Goal: Information Seeking & Learning: Compare options

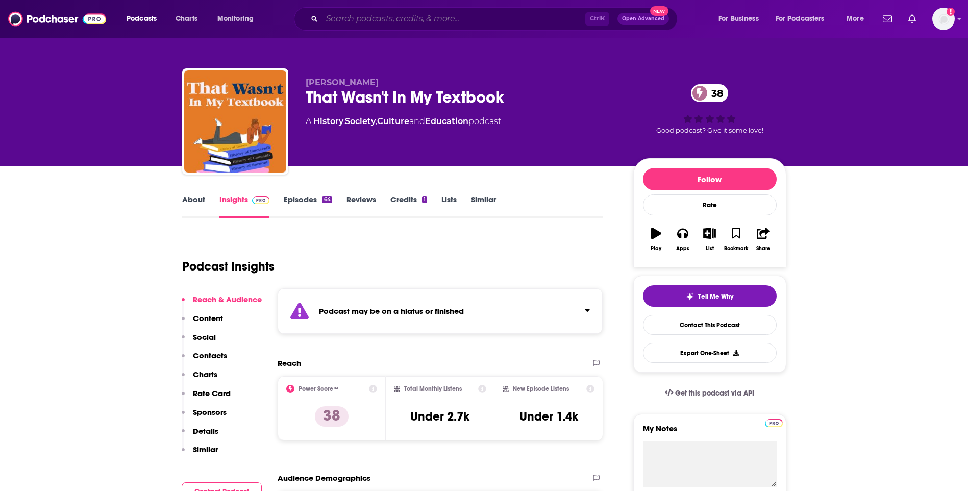
click at [518, 21] on input "Search podcasts, credits, & more..." at bounding box center [453, 19] width 263 height 16
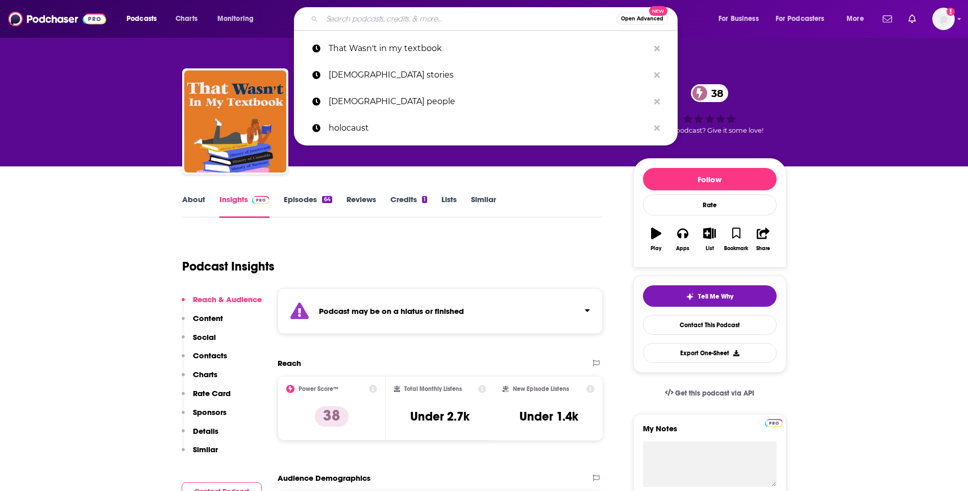
paste input "The Professional Left Podcast with Driftglass and Blue Gal"
type input "The Professional Left Podcast with Driftglass and Blue Gal"
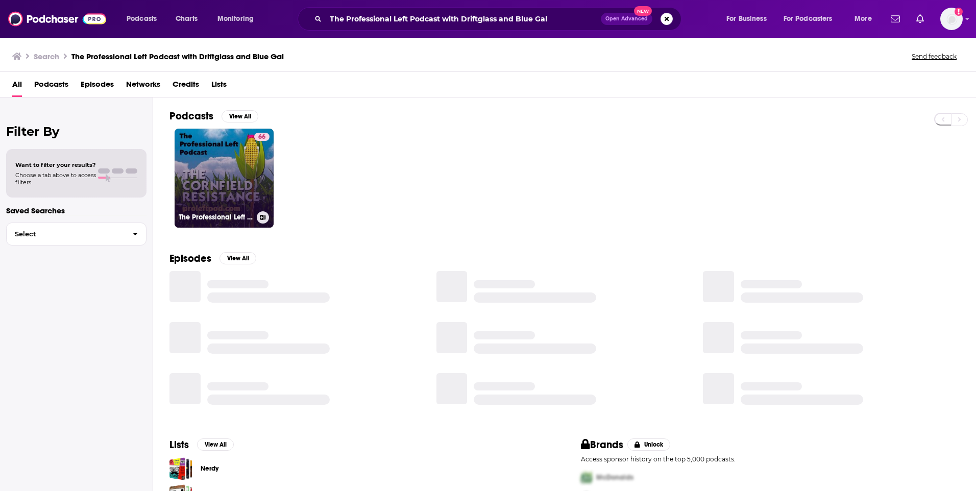
click at [214, 166] on link "66 The Professional Left Podcast with Driftglass and Blue Gal" at bounding box center [224, 178] width 99 height 99
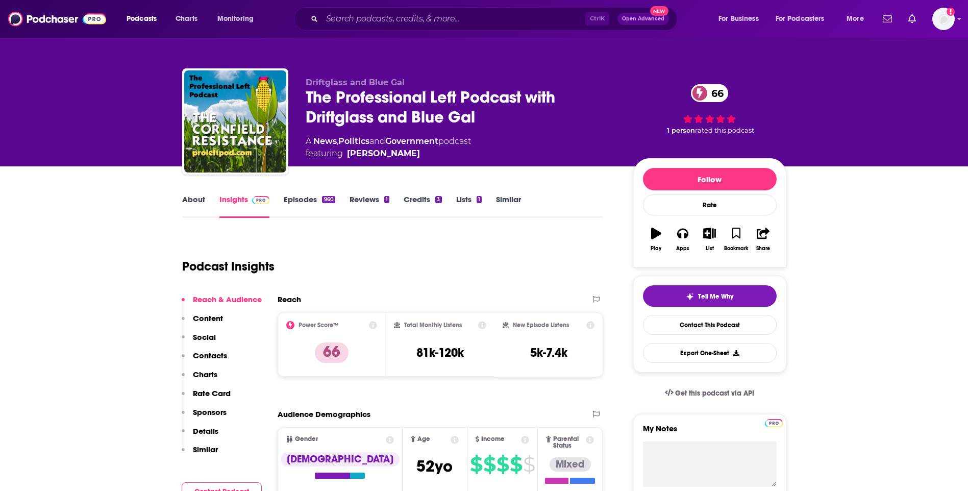
click at [201, 198] on link "About" at bounding box center [193, 205] width 23 height 23
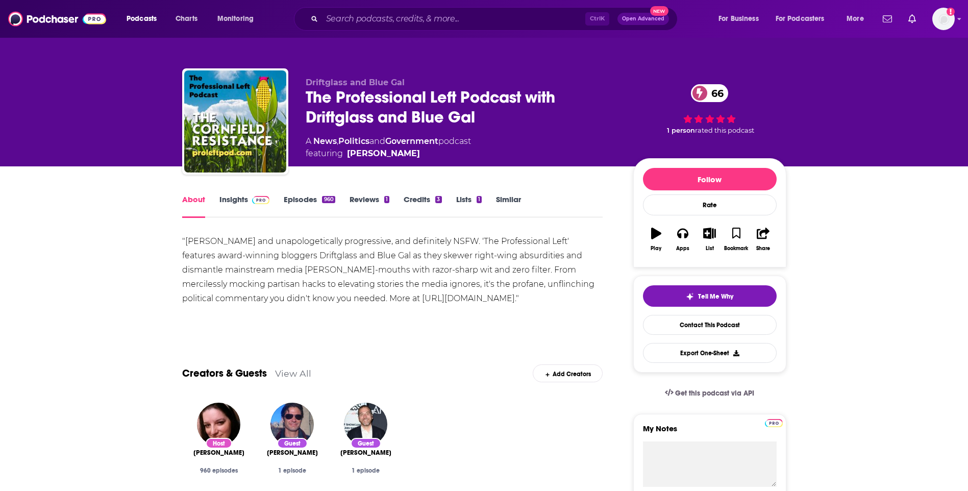
click at [241, 198] on link "Insights" at bounding box center [244, 205] width 51 height 23
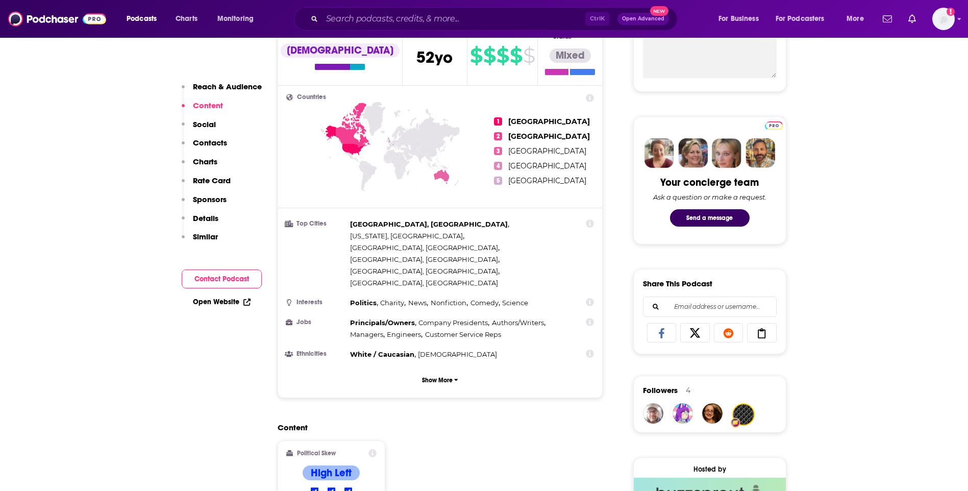
scroll to position [408, 0]
click at [402, 22] on input "Search podcasts, credits, & more..." at bounding box center [453, 19] width 263 height 16
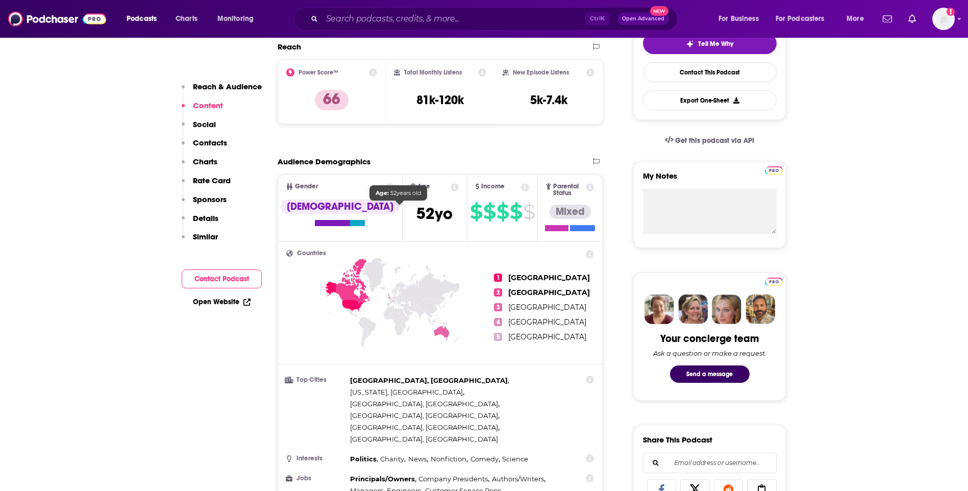
scroll to position [102, 0]
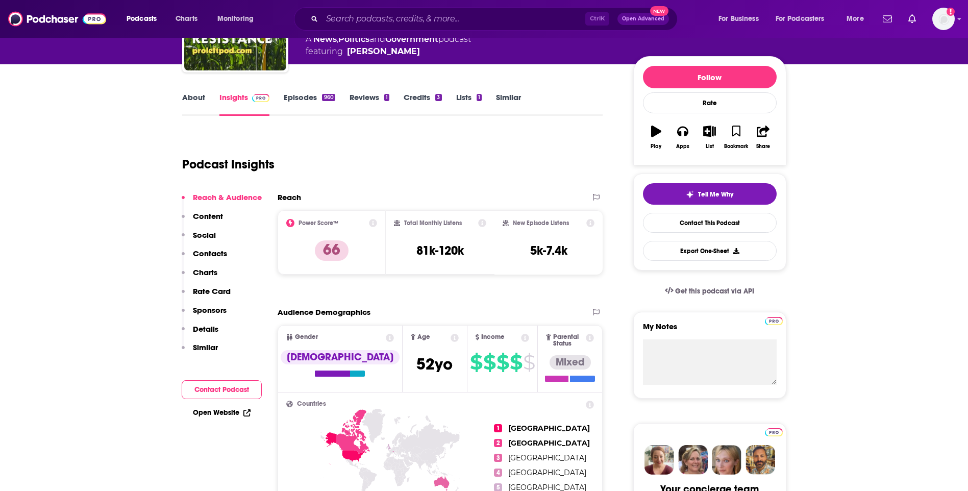
click at [378, 9] on div "Ctrl K Open Advanced New" at bounding box center [486, 18] width 384 height 23
click at [381, 15] on input "Search podcasts, credits, & more..." at bounding box center [453, 19] width 263 height 16
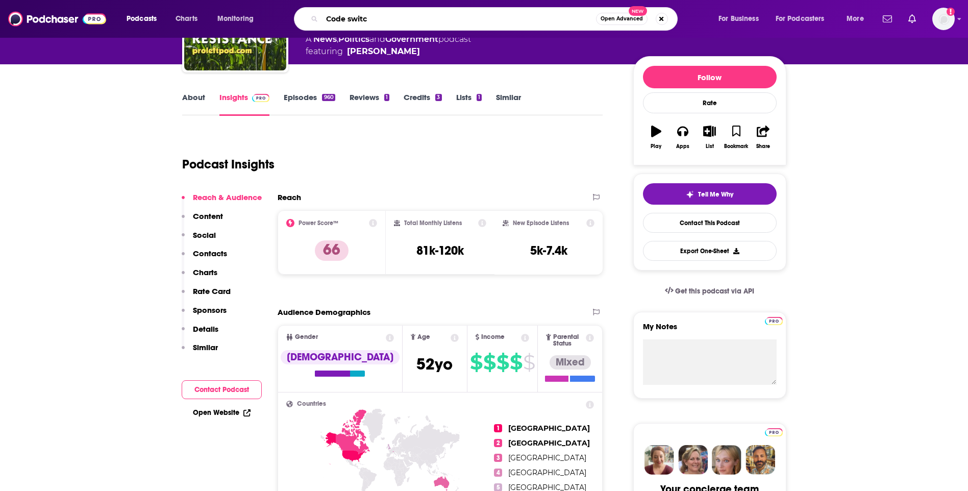
type input "Code switch"
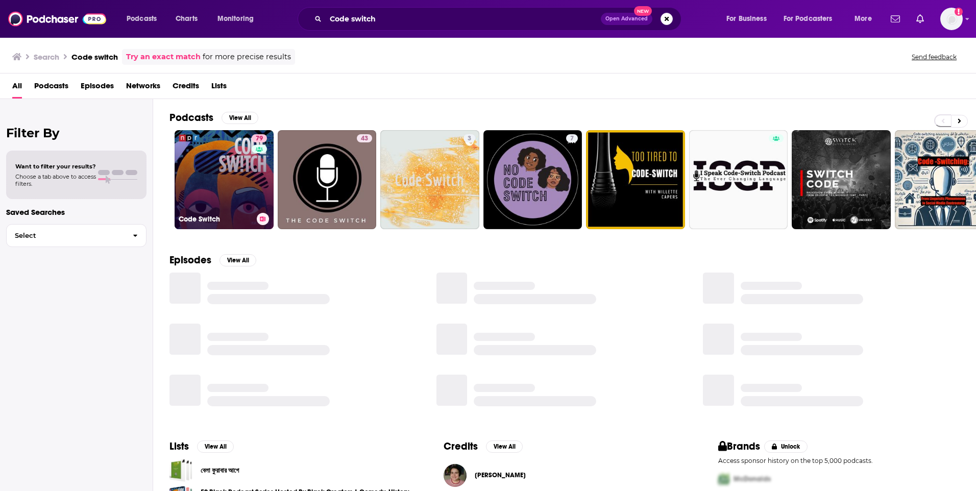
click at [209, 203] on link "79 Code Switch" at bounding box center [224, 179] width 99 height 99
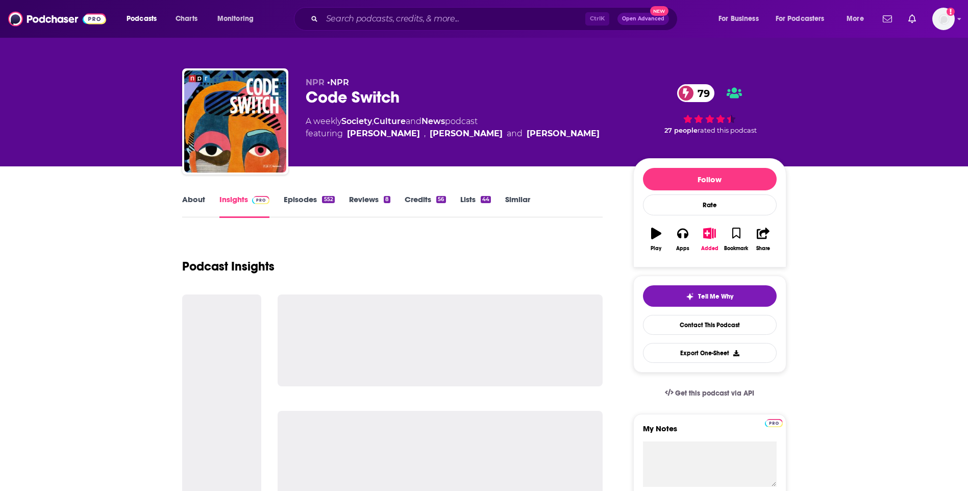
click at [199, 199] on link "About" at bounding box center [193, 205] width 23 height 23
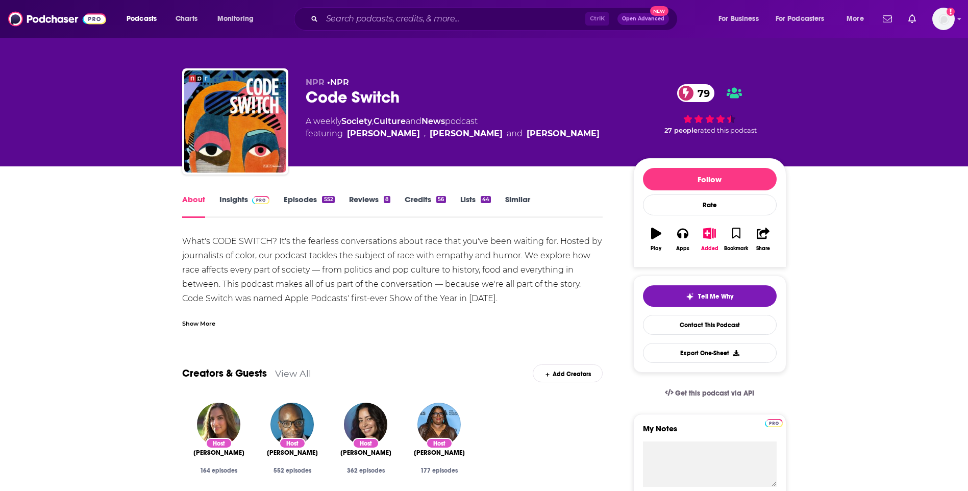
click at [519, 194] on link "Similar" at bounding box center [517, 205] width 25 height 23
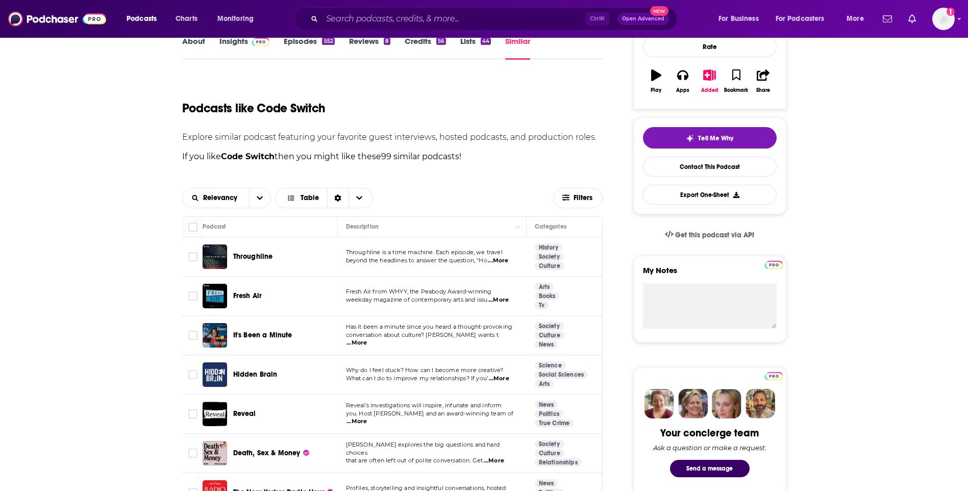
scroll to position [153, 0]
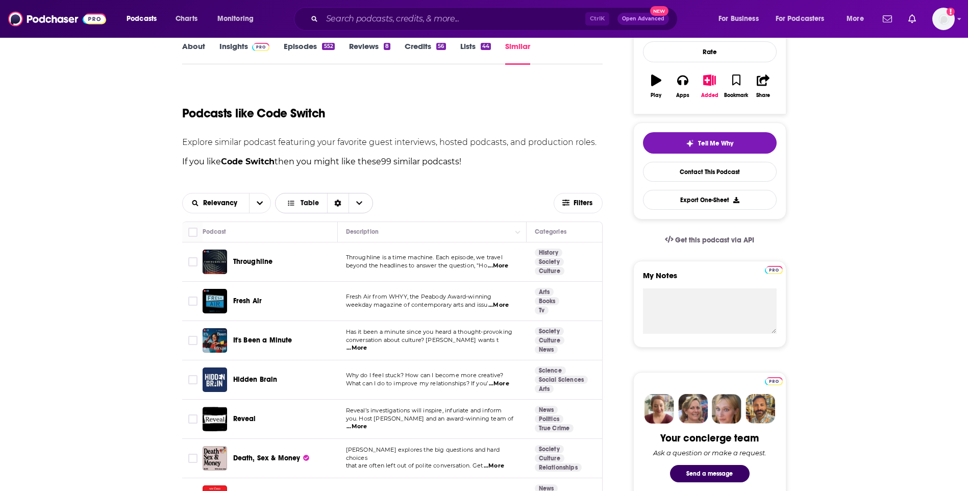
click at [308, 195] on span "Table" at bounding box center [302, 202] width 49 height 17
click at [313, 241] on span "Gallery" at bounding box center [330, 239] width 69 height 6
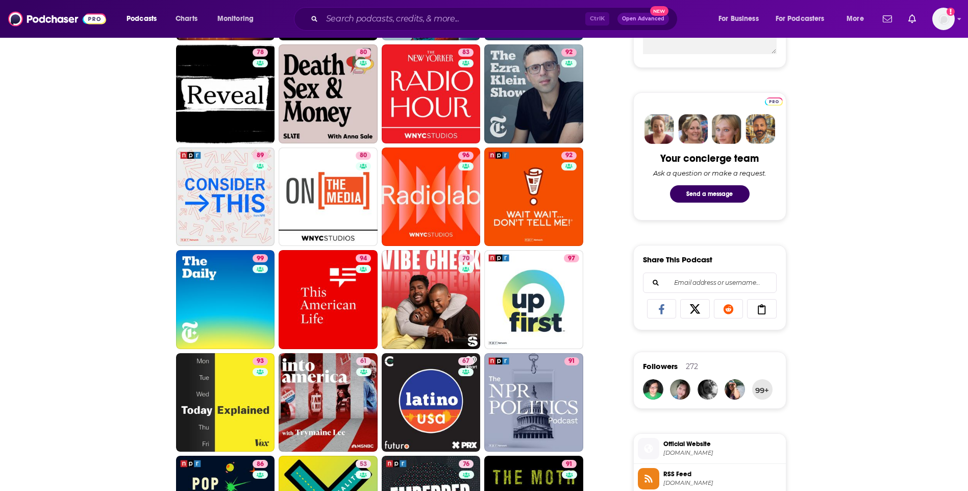
scroll to position [459, 0]
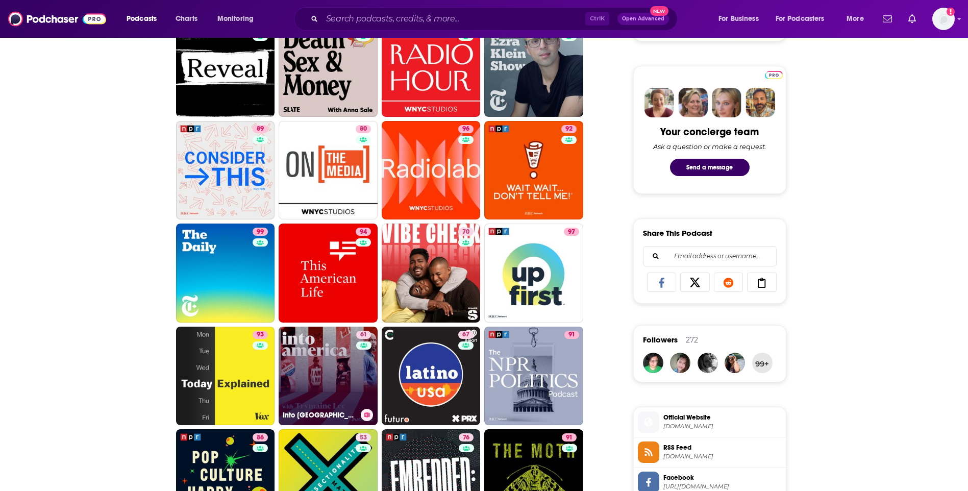
click at [330, 352] on link "61 Into America" at bounding box center [328, 376] width 99 height 99
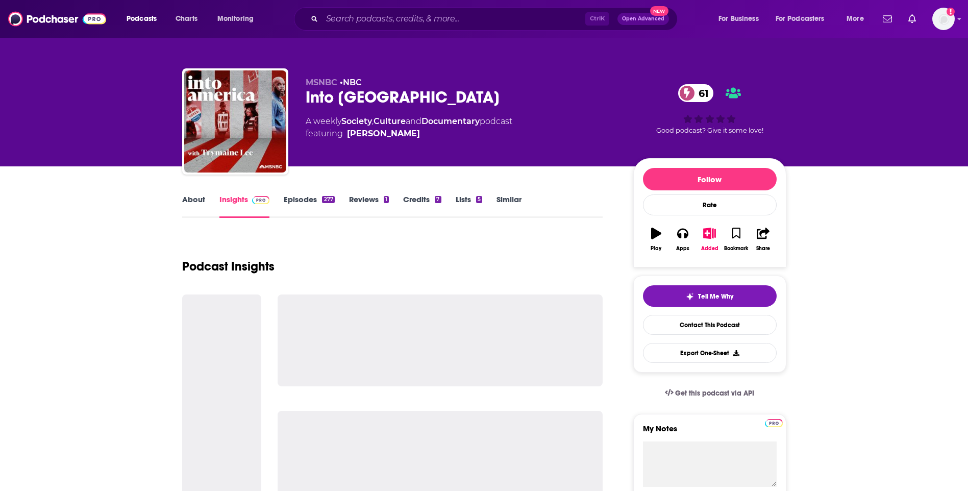
click at [184, 200] on link "About" at bounding box center [193, 205] width 23 height 23
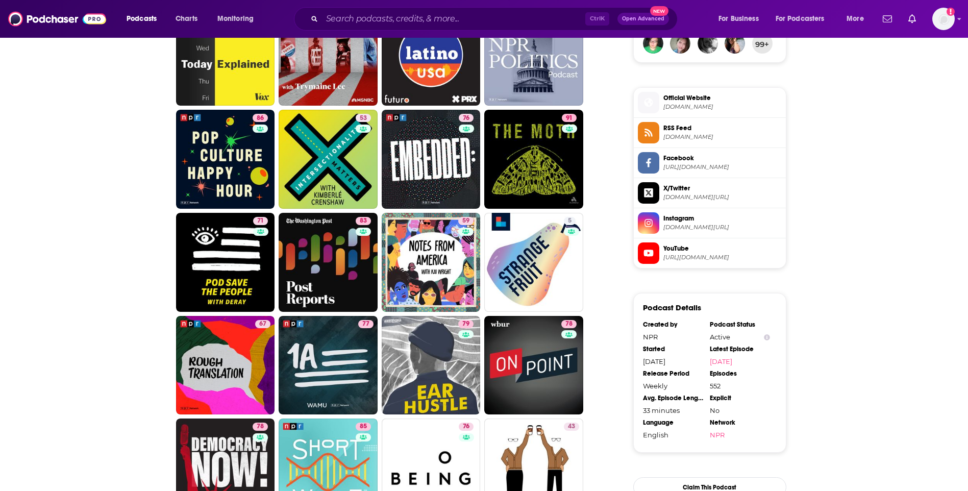
scroll to position [867, 0]
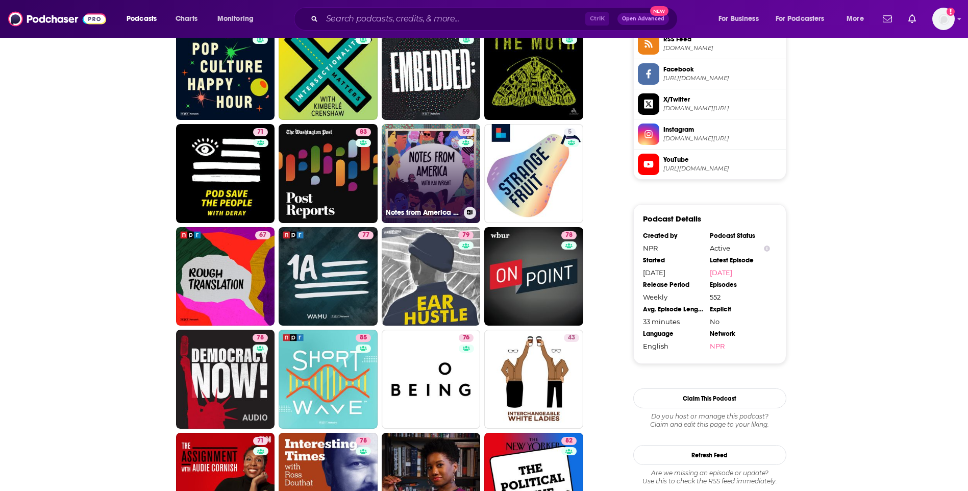
click at [460, 182] on div "59" at bounding box center [467, 167] width 18 height 79
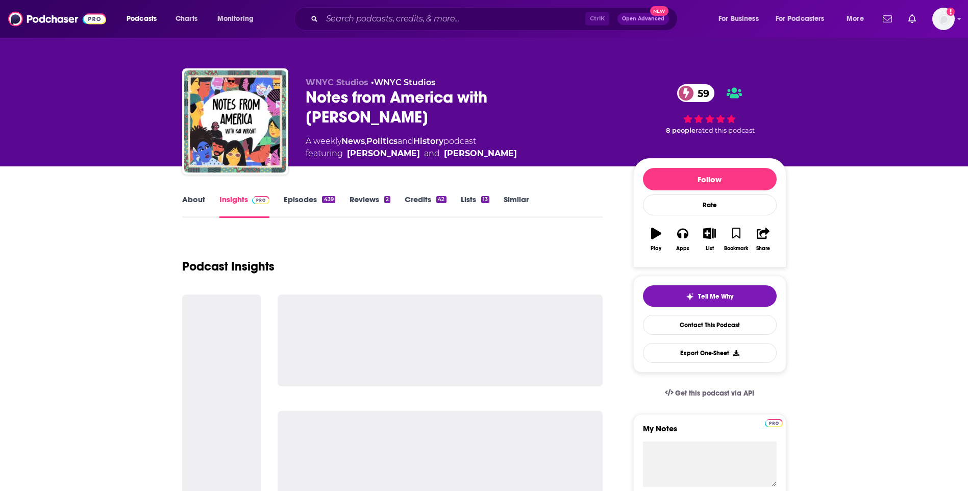
click at [194, 201] on link "About" at bounding box center [193, 205] width 23 height 23
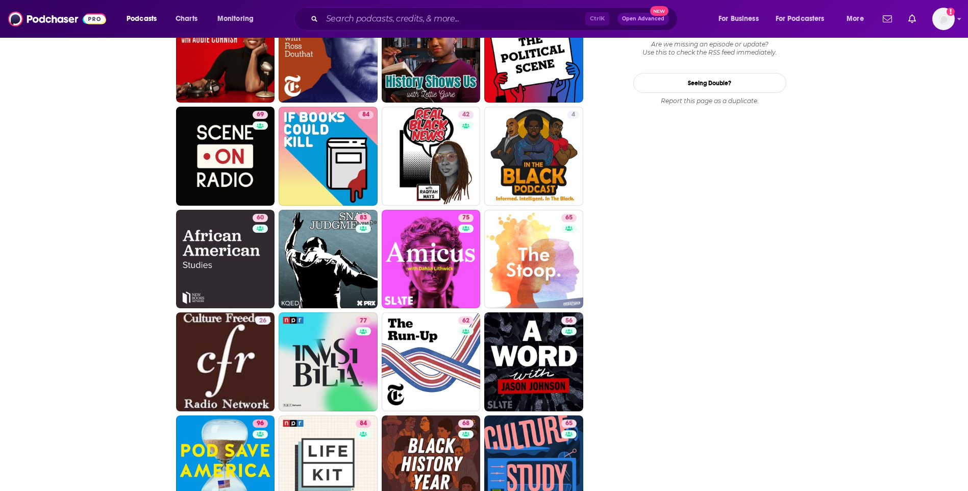
scroll to position [1429, 0]
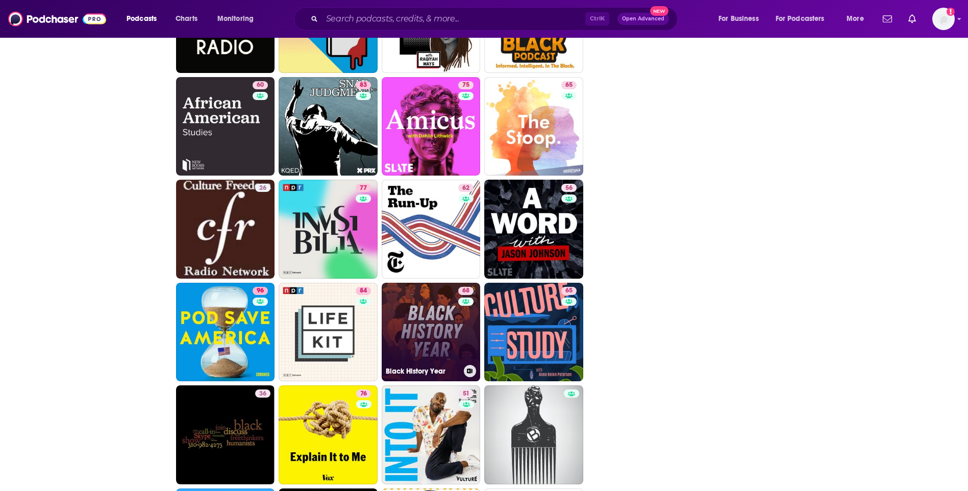
click at [429, 312] on link "68 Black History Year" at bounding box center [431, 332] width 99 height 99
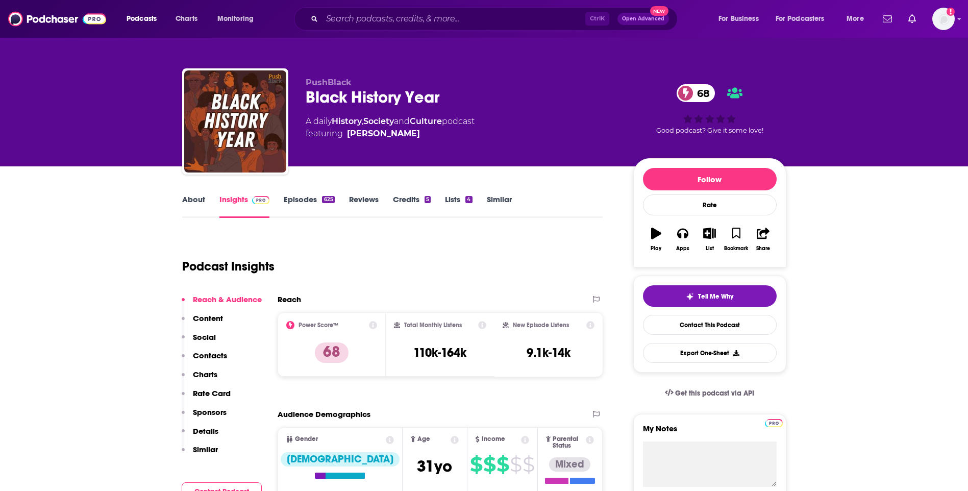
click at [197, 198] on link "About" at bounding box center [193, 205] width 23 height 23
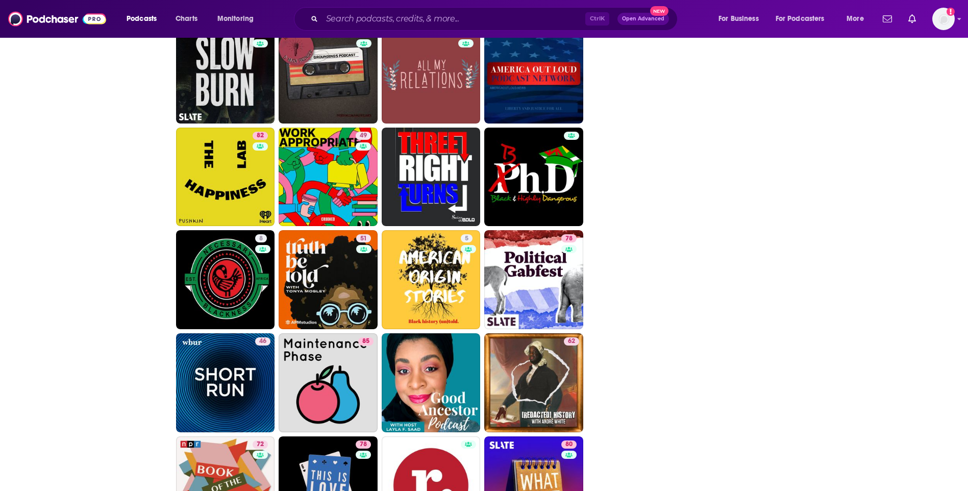
scroll to position [2340, 0]
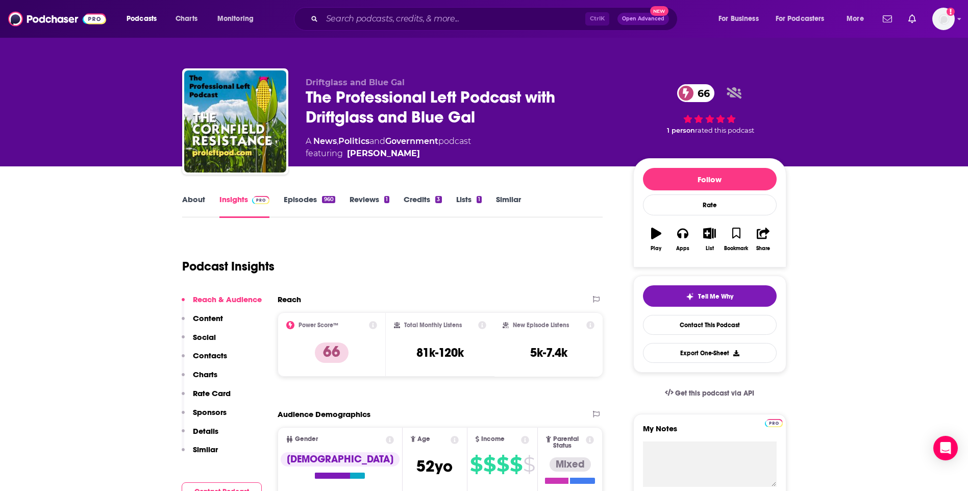
click at [496, 197] on link "Similar" at bounding box center [508, 205] width 25 height 23
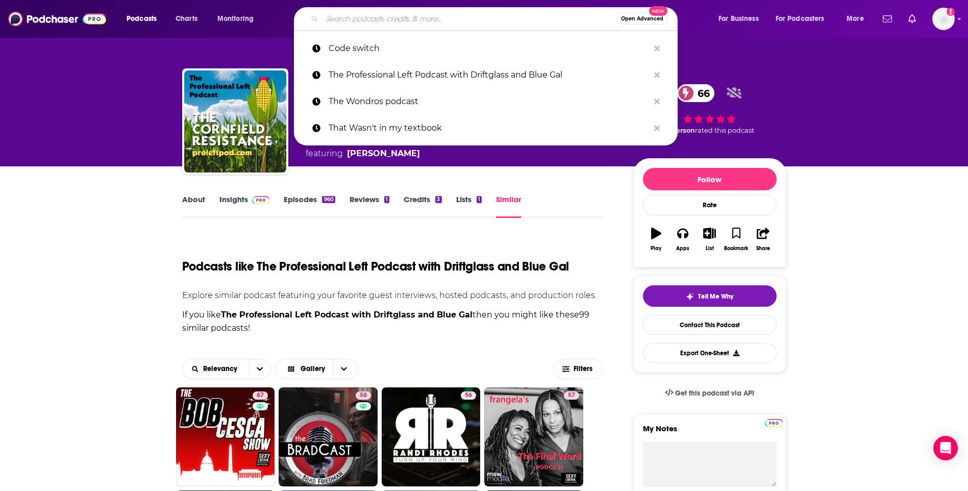
click at [432, 18] on input "Search podcasts, credits, & more..." at bounding box center [469, 19] width 294 height 16
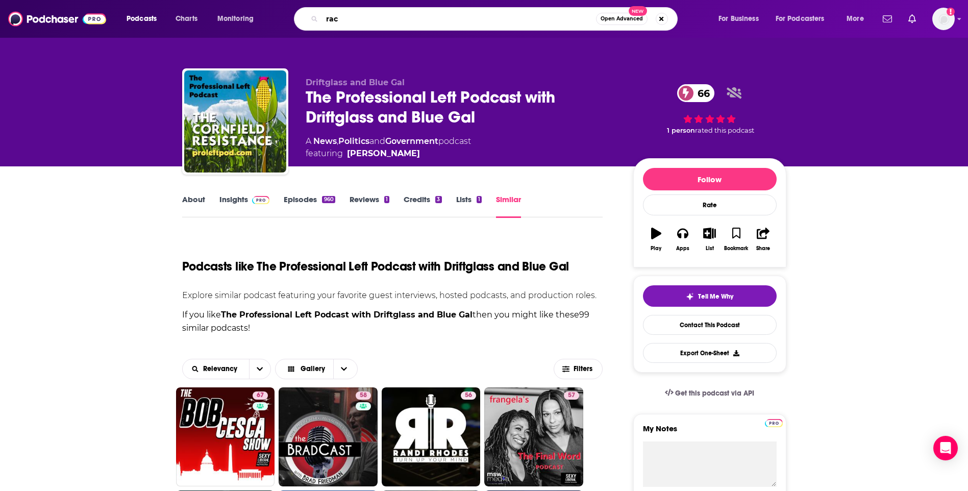
type input "race"
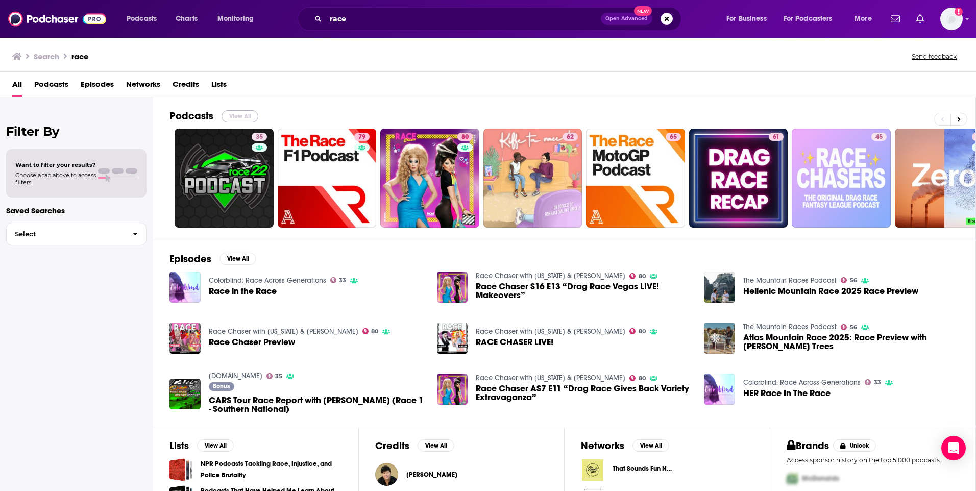
click at [238, 115] on button "View All" at bounding box center [239, 116] width 37 height 12
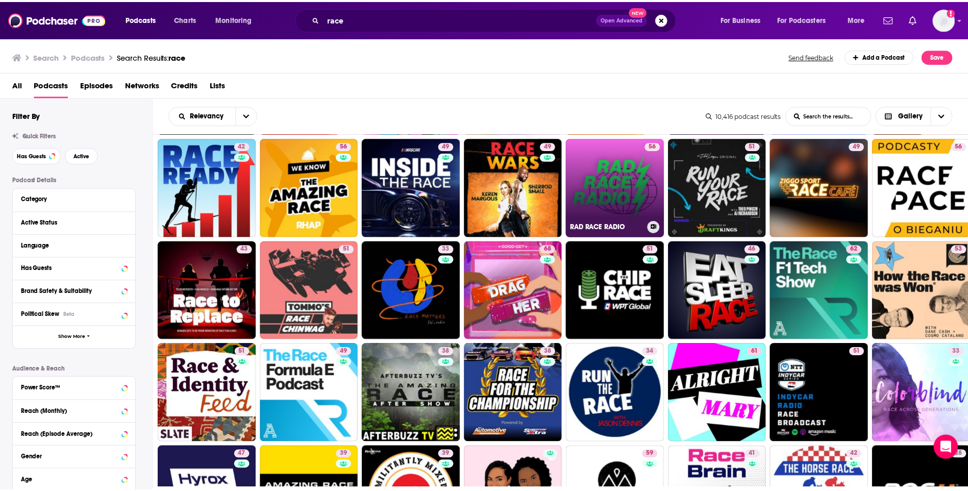
scroll to position [153, 0]
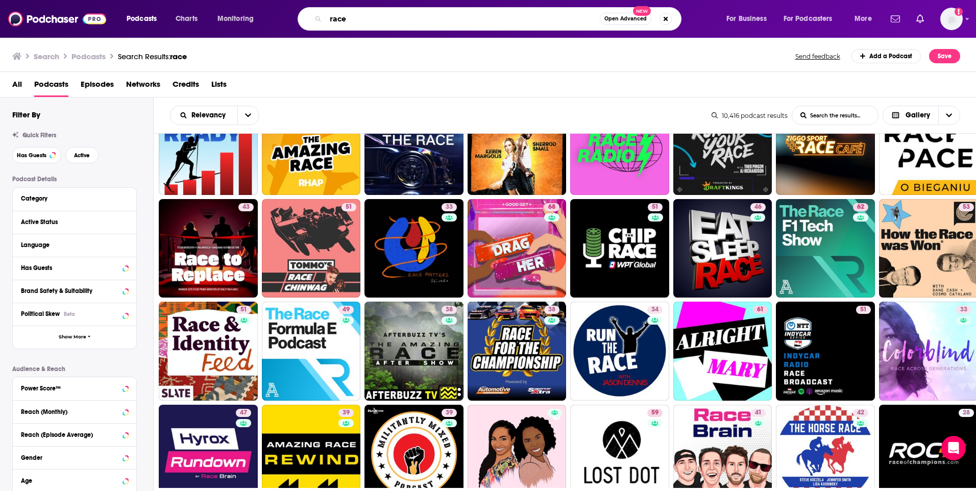
drag, startPoint x: 356, startPoint y: 16, endPoint x: 302, endPoint y: 23, distance: 54.6
click at [271, 12] on div "Podcasts Charts Monitoring race Open Advanced New For Business For Podcasters M…" at bounding box center [500, 18] width 762 height 23
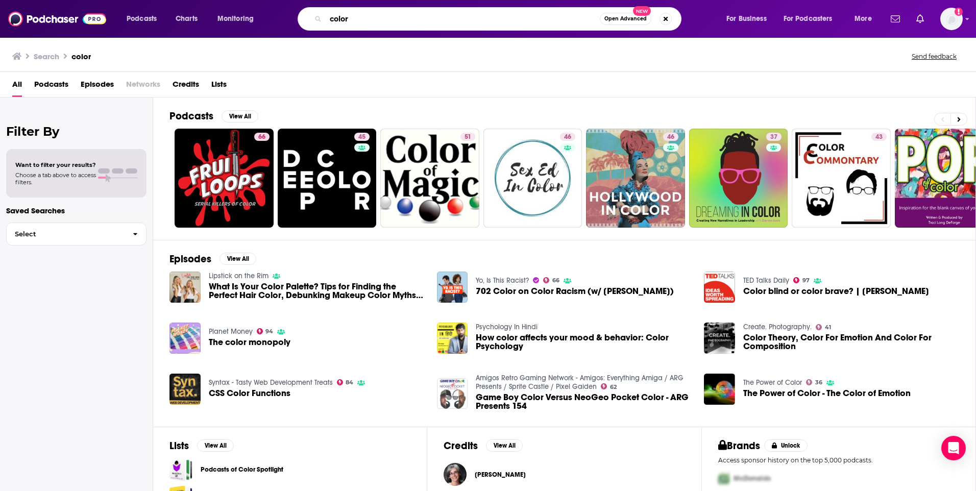
drag, startPoint x: 368, startPoint y: 19, endPoint x: 309, endPoint y: 27, distance: 60.3
click at [309, 27] on div "color Open Advanced New" at bounding box center [489, 18] width 384 height 23
type input "racism"
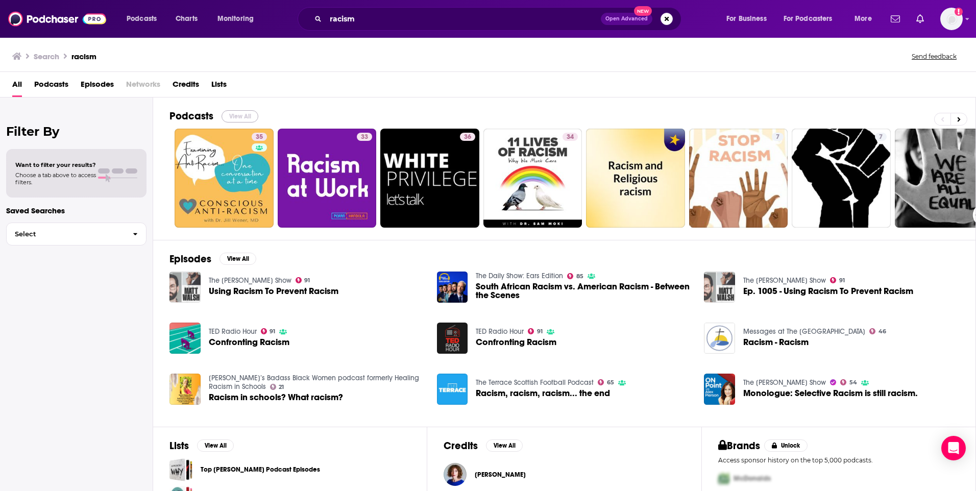
click at [231, 115] on button "View All" at bounding box center [239, 116] width 37 height 12
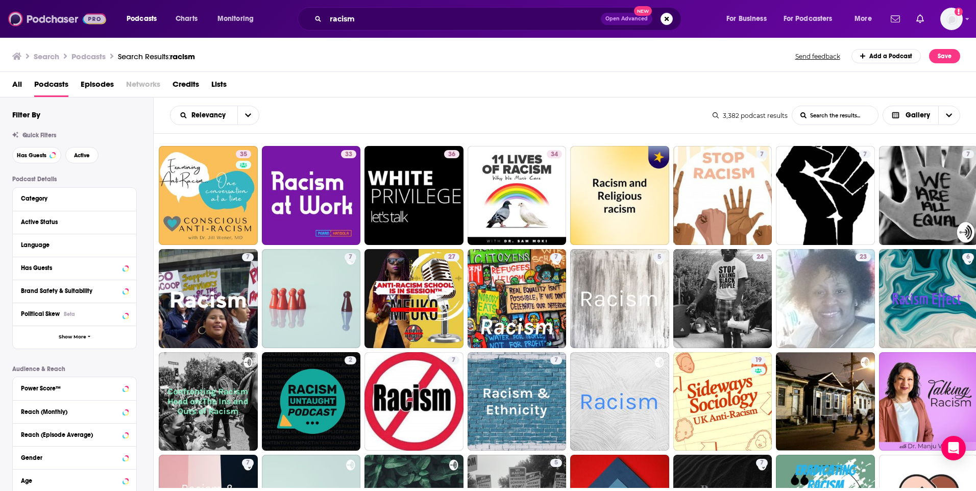
click at [57, 19] on img at bounding box center [57, 18] width 98 height 19
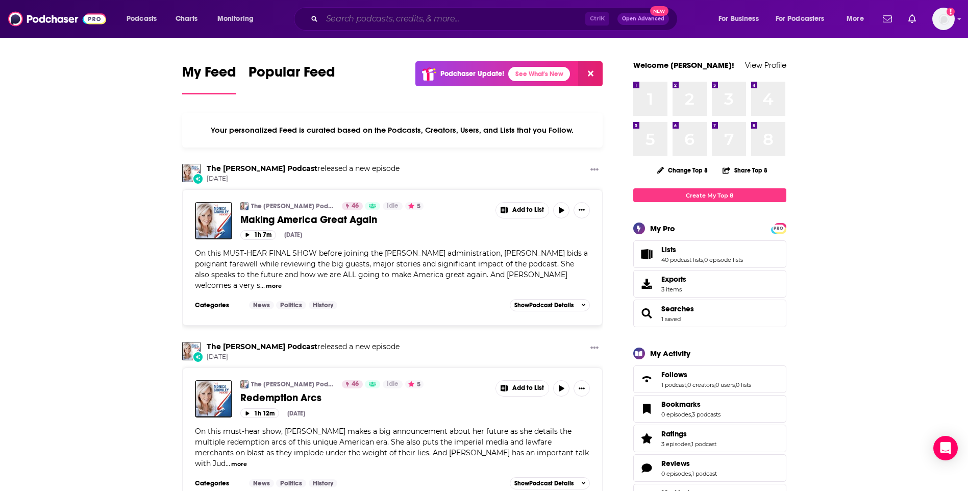
click at [439, 18] on input "Search podcasts, credits, & more..." at bounding box center [453, 19] width 263 height 16
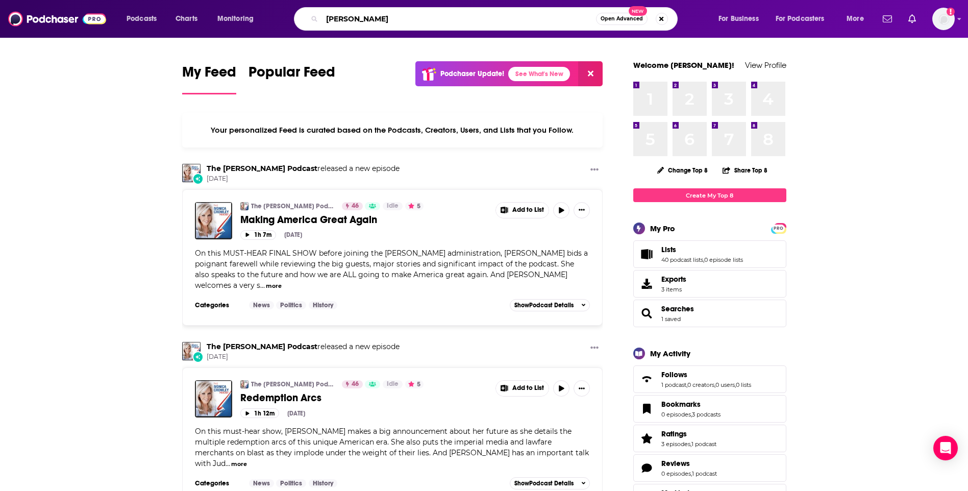
type input "Joy Reid"
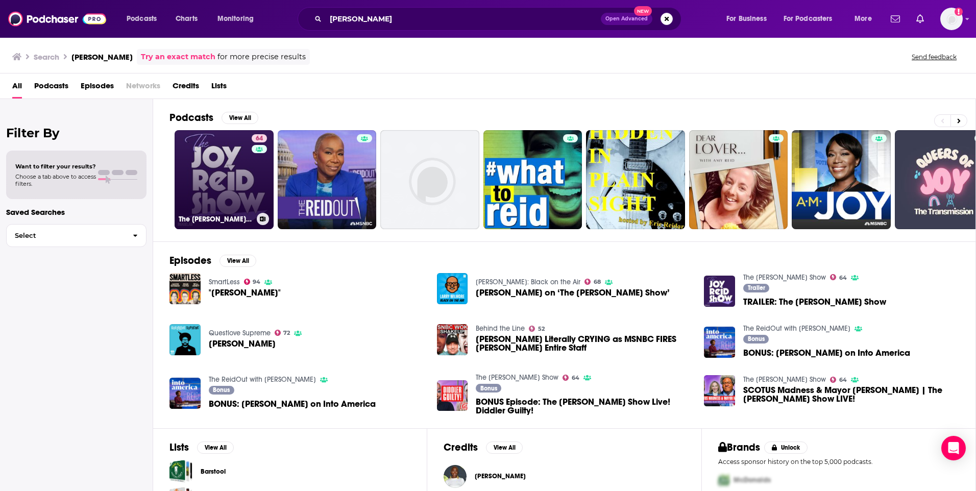
click at [217, 178] on link "64 The Joy Reid Show" at bounding box center [224, 179] width 99 height 99
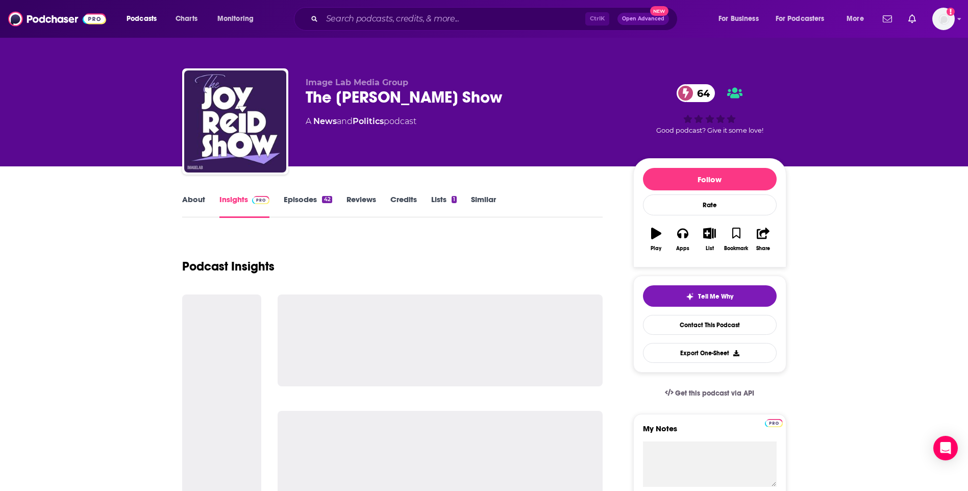
click at [482, 199] on link "Similar" at bounding box center [483, 205] width 25 height 23
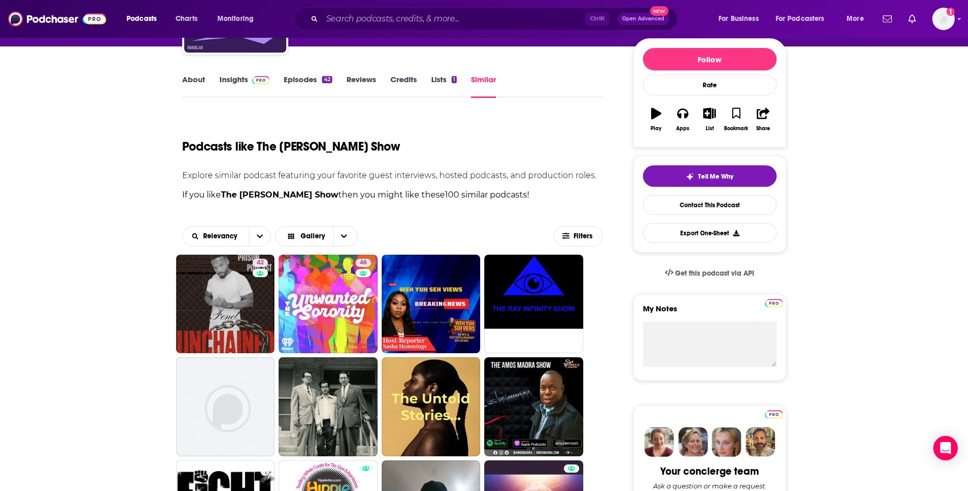
scroll to position [102, 0]
